Goal: Check status

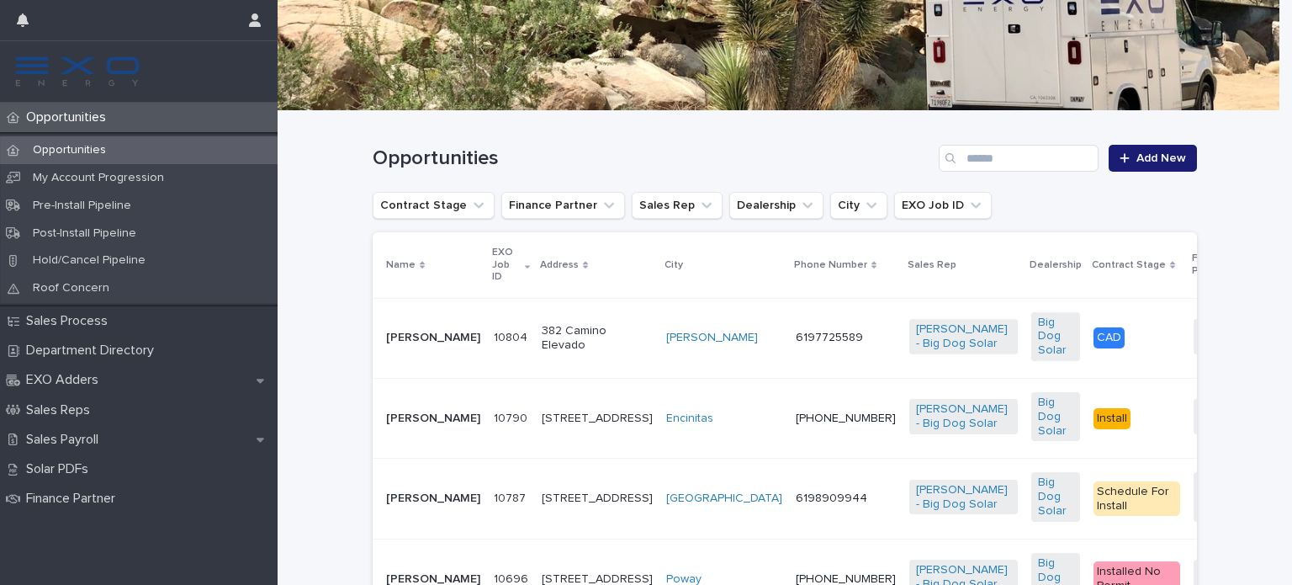
scroll to position [234, 0]
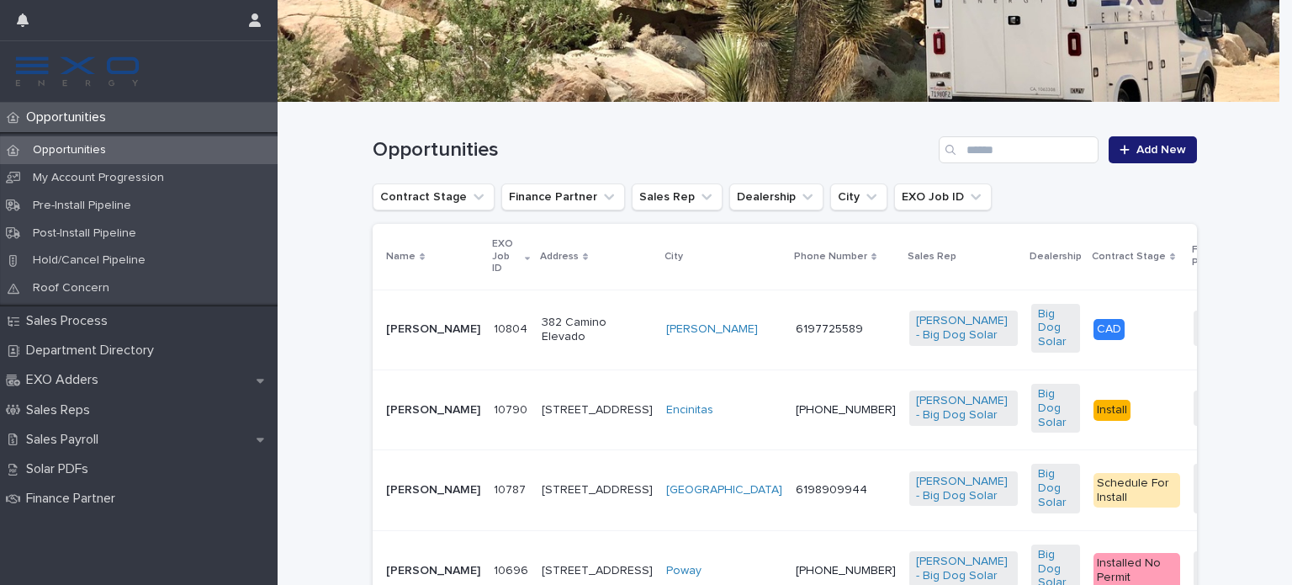
click at [394, 322] on p "[PERSON_NAME]" at bounding box center [433, 329] width 94 height 14
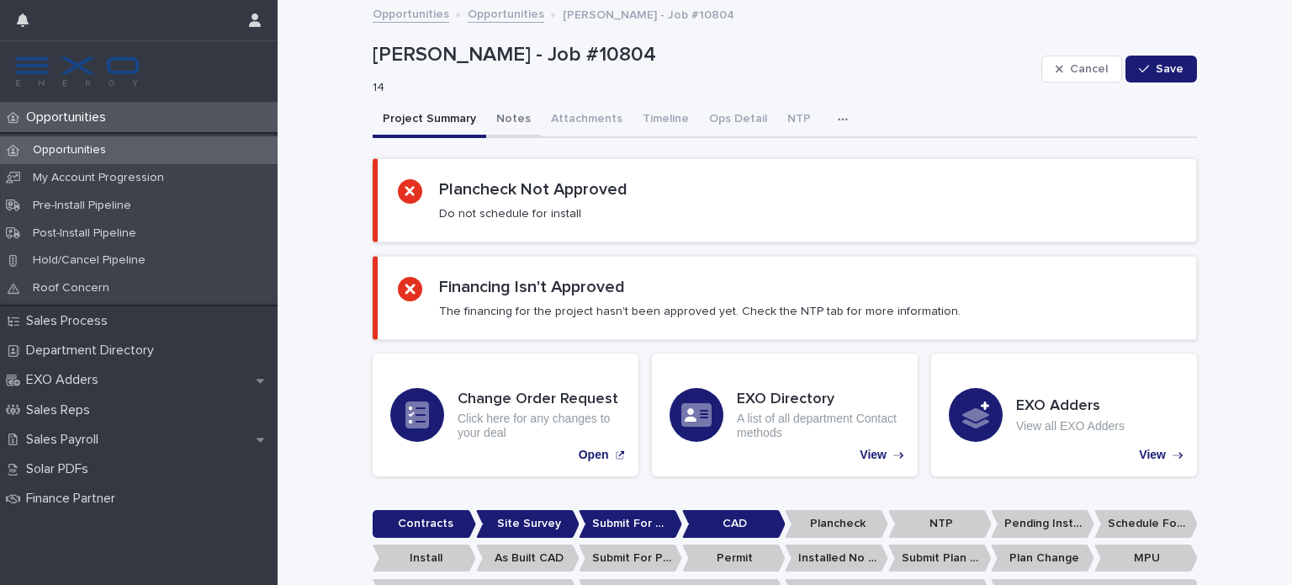
click at [488, 111] on button "Notes" at bounding box center [513, 120] width 55 height 35
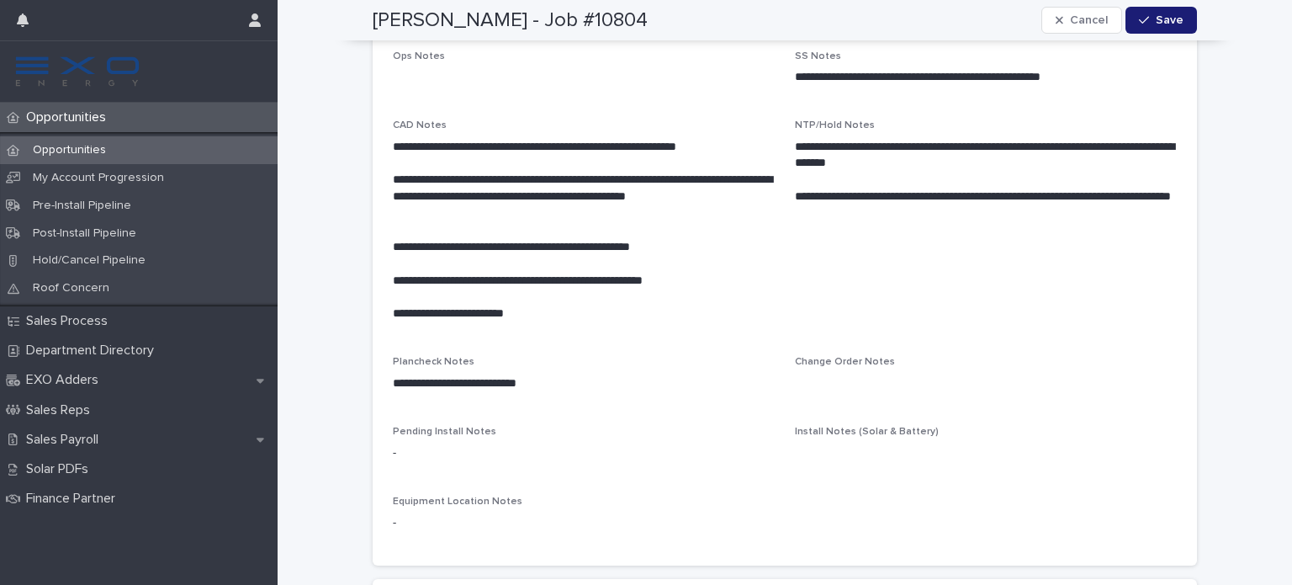
scroll to position [493, 0]
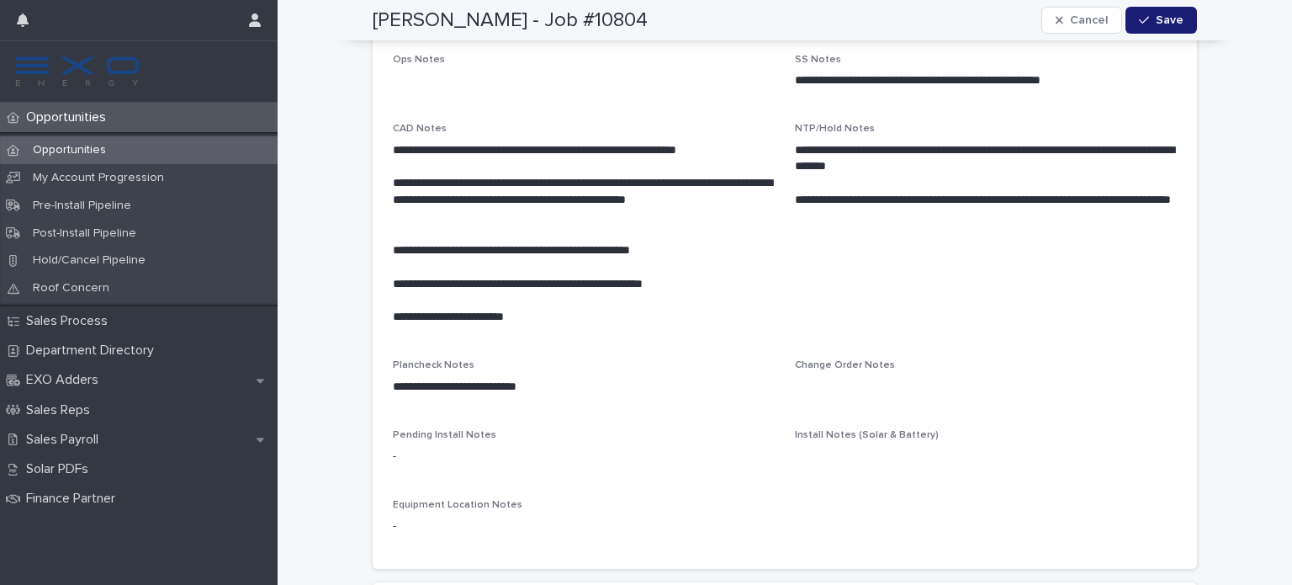
click at [93, 114] on p "Opportunities" at bounding box center [69, 117] width 100 height 16
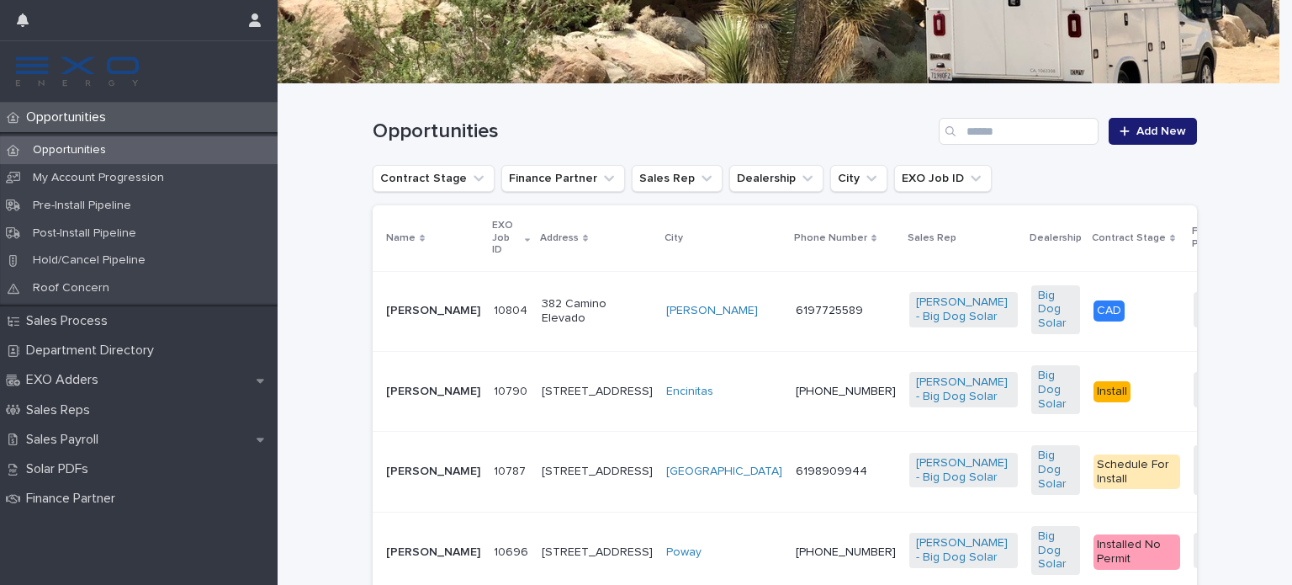
scroll to position [253, 0]
